Goal: Find contact information: Find contact information

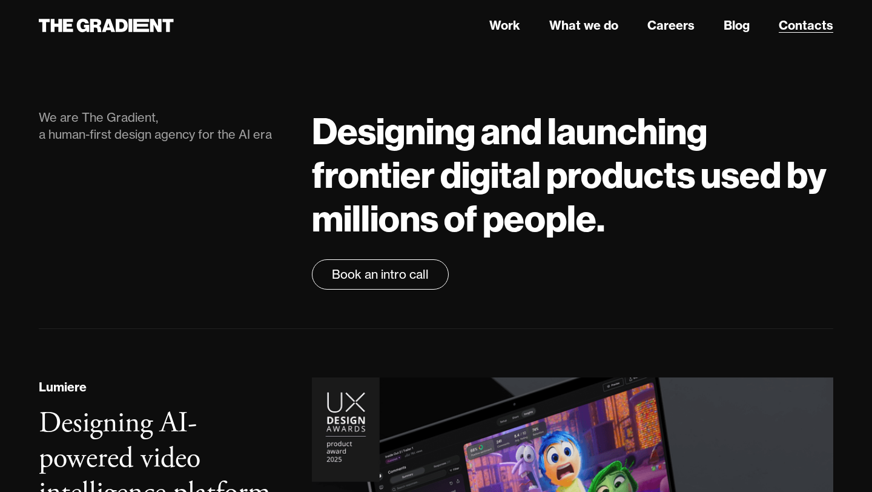
click at [792, 19] on link "Contacts" at bounding box center [805, 25] width 54 height 18
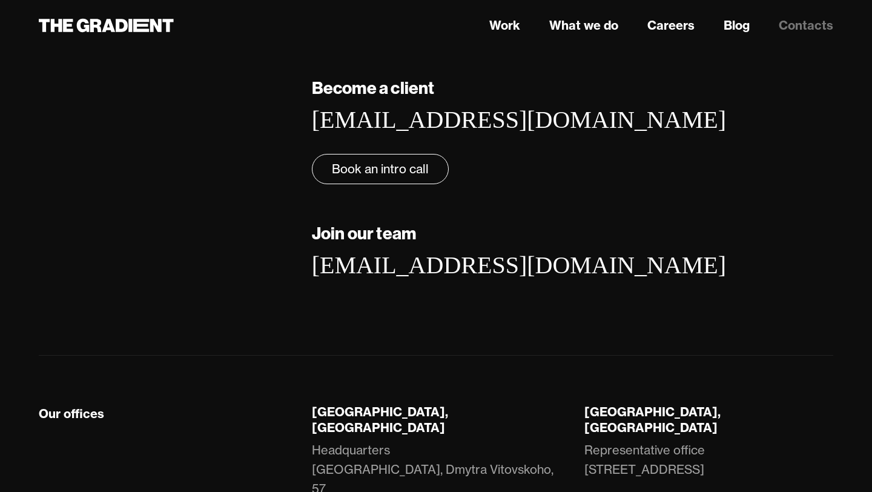
scroll to position [239, 0]
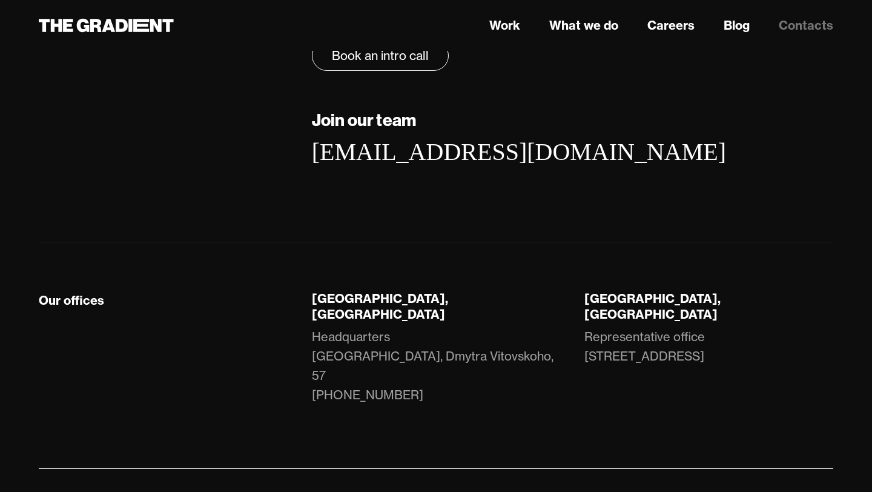
click at [315, 299] on div "[GEOGRAPHIC_DATA], [GEOGRAPHIC_DATA]" at bounding box center [436, 306] width 249 height 31
drag, startPoint x: 312, startPoint y: 299, endPoint x: 400, endPoint y: 299, distance: 87.8
click at [400, 299] on div "[GEOGRAPHIC_DATA], [GEOGRAPHIC_DATA]" at bounding box center [436, 306] width 249 height 31
copy div "[GEOGRAPHIC_DATA], [GEOGRAPHIC_DATA]"
